Goal: Check status: Check status

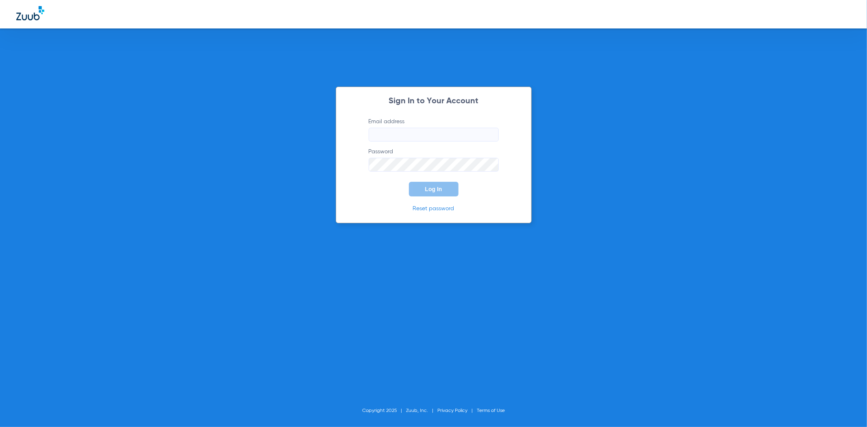
type input "[EMAIL_ADDRESS][DOMAIN_NAME]"
click at [438, 187] on span "Log In" at bounding box center [433, 189] width 17 height 7
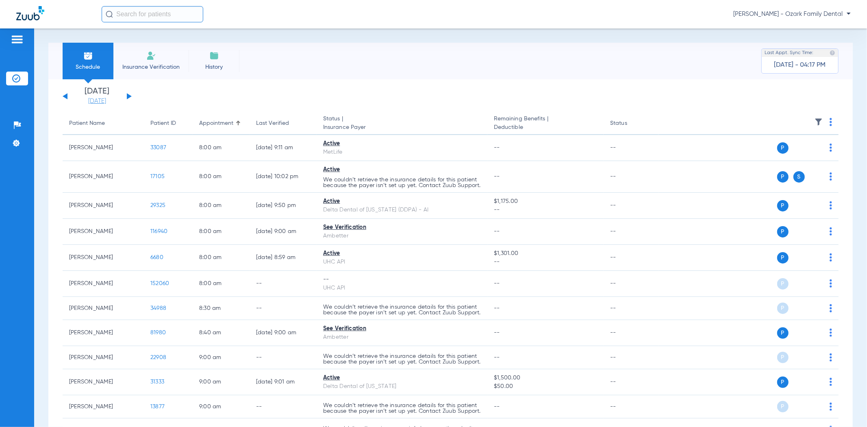
click at [95, 102] on link "[DATE]" at bounding box center [97, 101] width 49 height 8
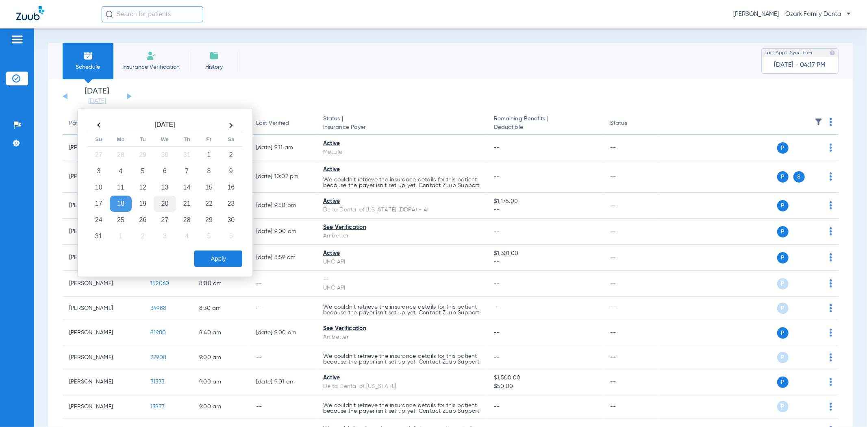
click at [171, 202] on td "20" at bounding box center [165, 204] width 22 height 16
click at [229, 261] on button "Apply" at bounding box center [218, 258] width 48 height 16
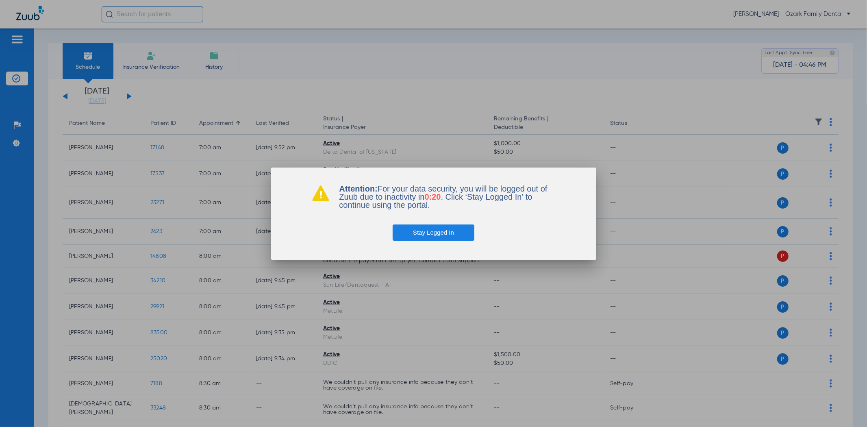
click at [449, 233] on button "Stay Logged In" at bounding box center [434, 232] width 82 height 16
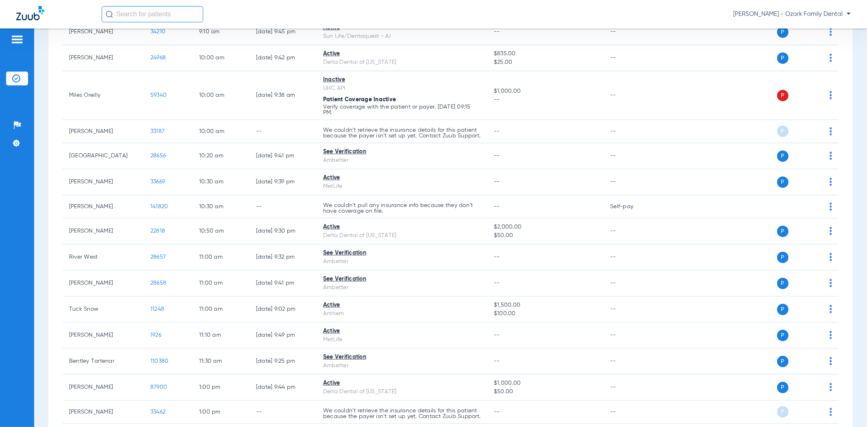
scroll to position [391, 0]
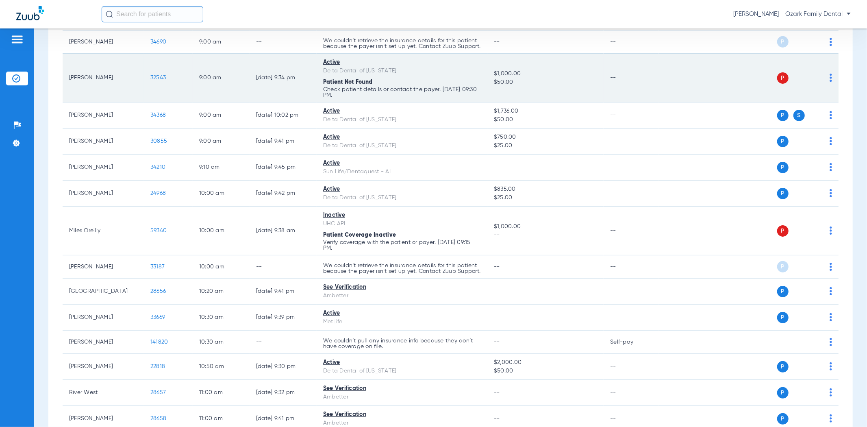
click at [157, 81] on span "32543" at bounding box center [157, 78] width 15 height 6
